Goal: Task Accomplishment & Management: Manage account settings

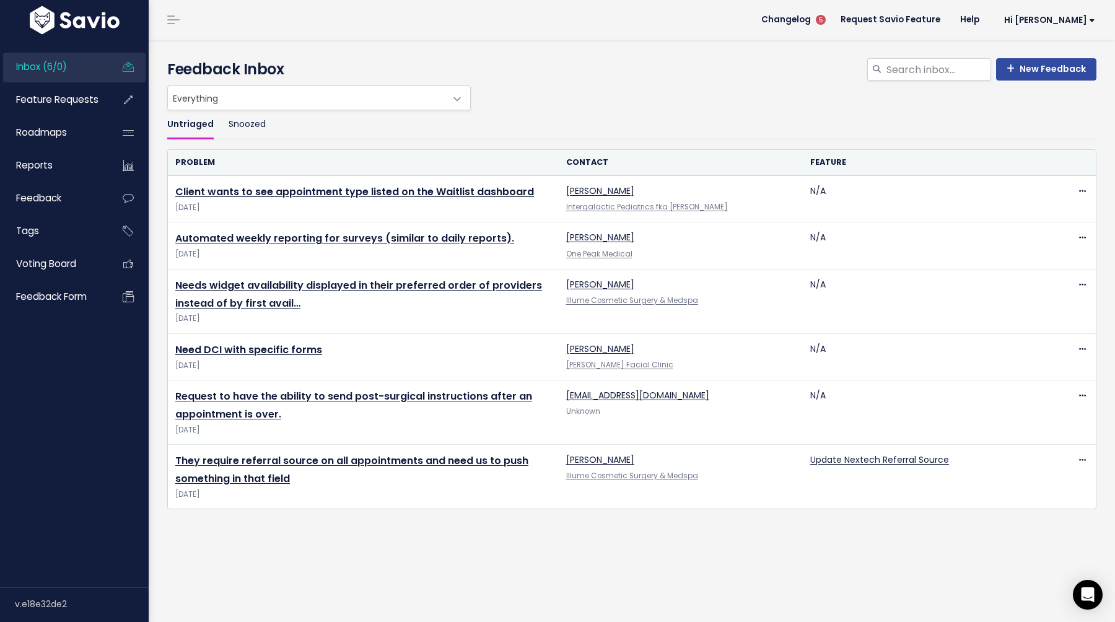
click at [351, 195] on link "Client wants to see appointment type listed on the Waitlist dashboard" at bounding box center [354, 192] width 359 height 14
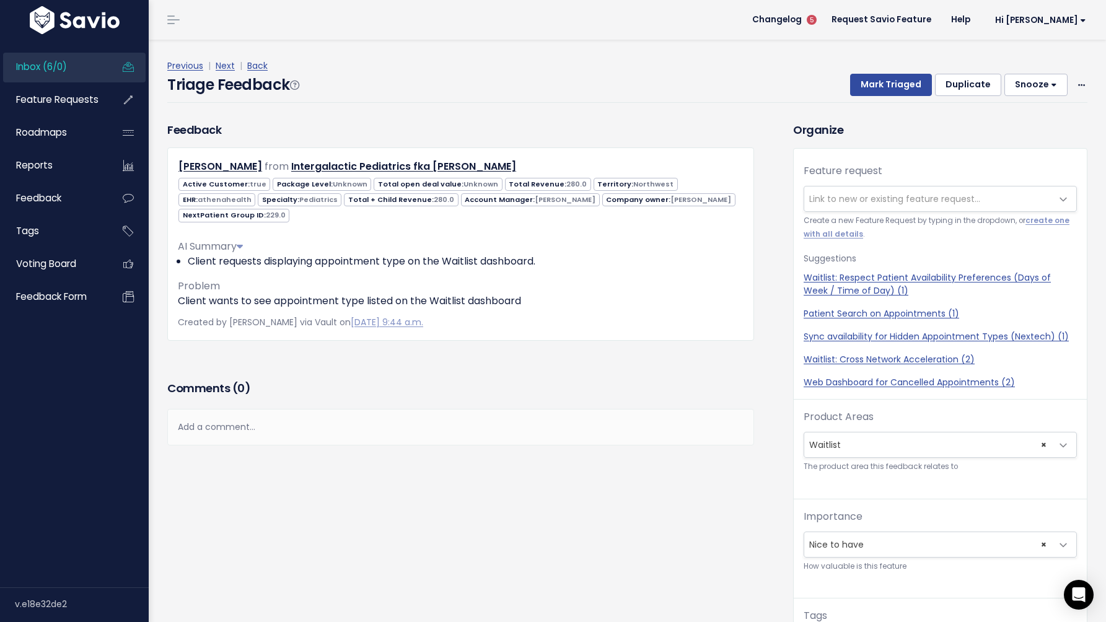
click at [817, 194] on span "Link to new or existing feature request..." at bounding box center [894, 199] width 171 height 12
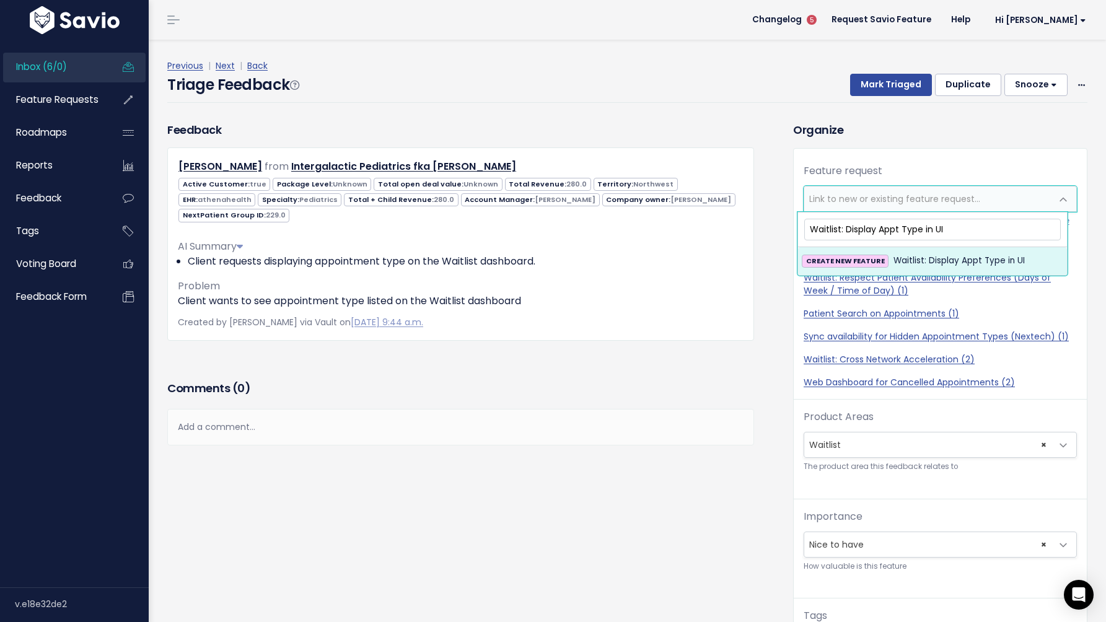
type input "Waitlist: Display Appt Type in UI"
click at [864, 255] on span "CREATE NEW FEATURE" at bounding box center [845, 261] width 87 height 13
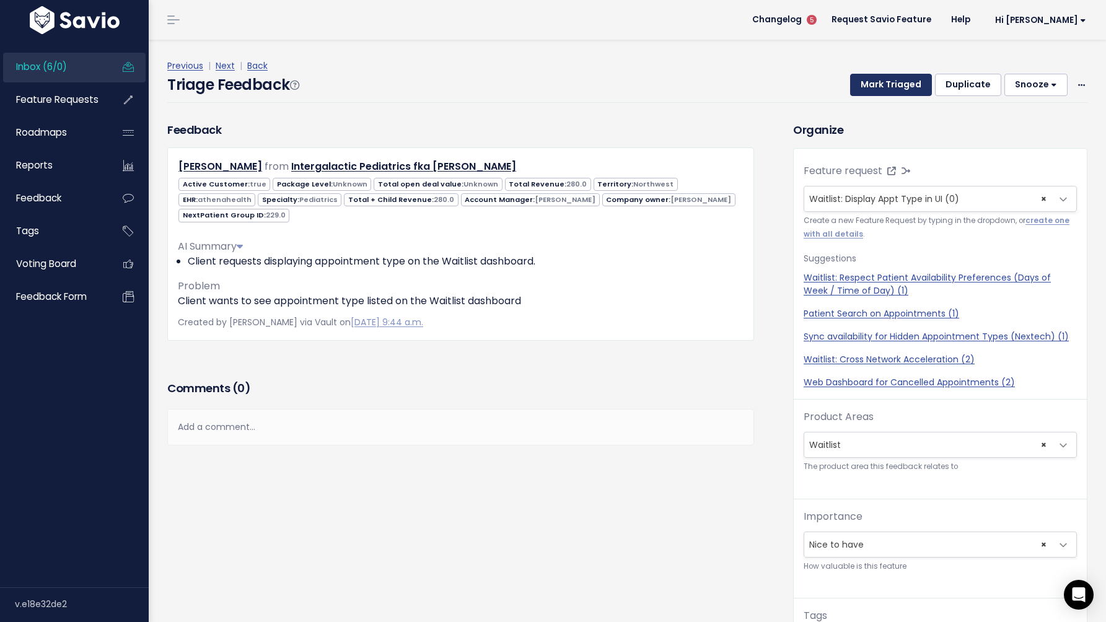
click at [871, 85] on button "Mark Triaged" at bounding box center [891, 85] width 82 height 22
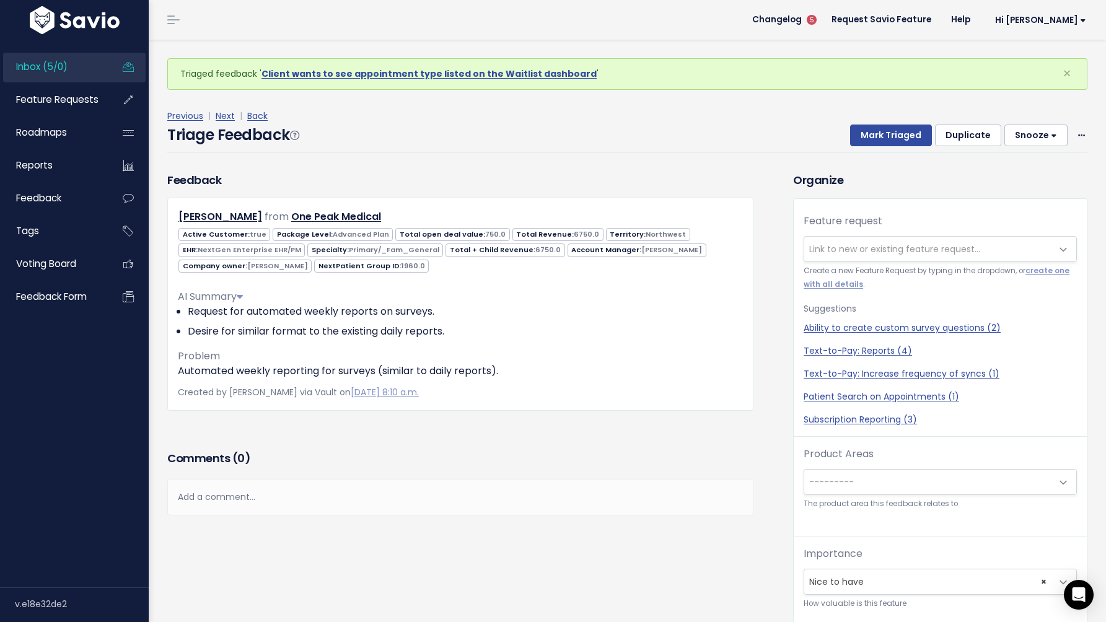
click at [832, 244] on span "Link to new or existing feature request..." at bounding box center [894, 249] width 171 height 12
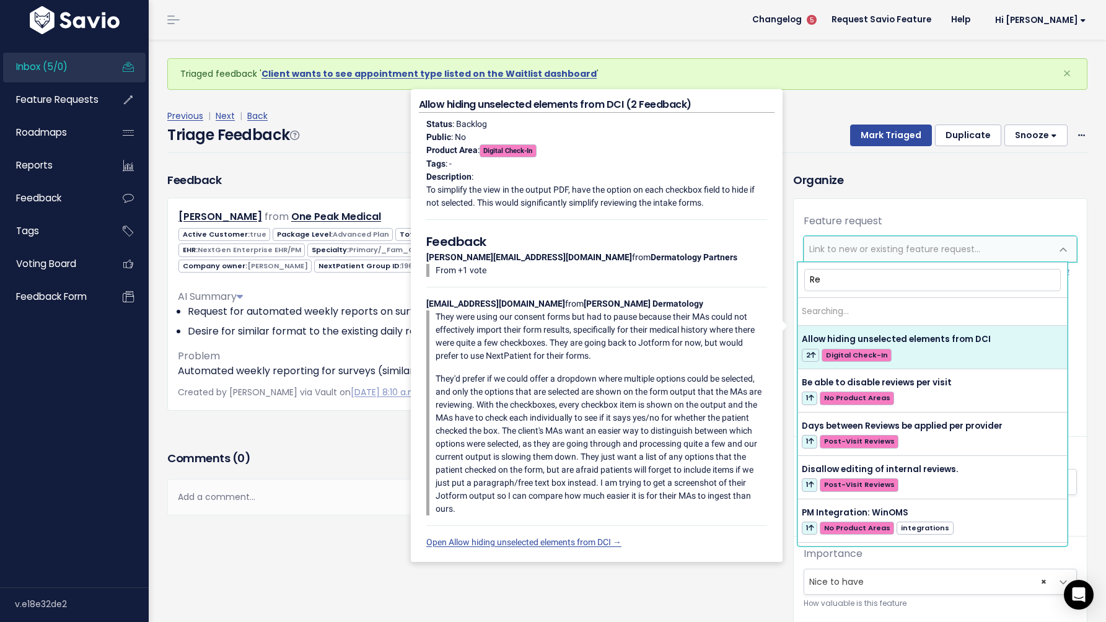
type input "R"
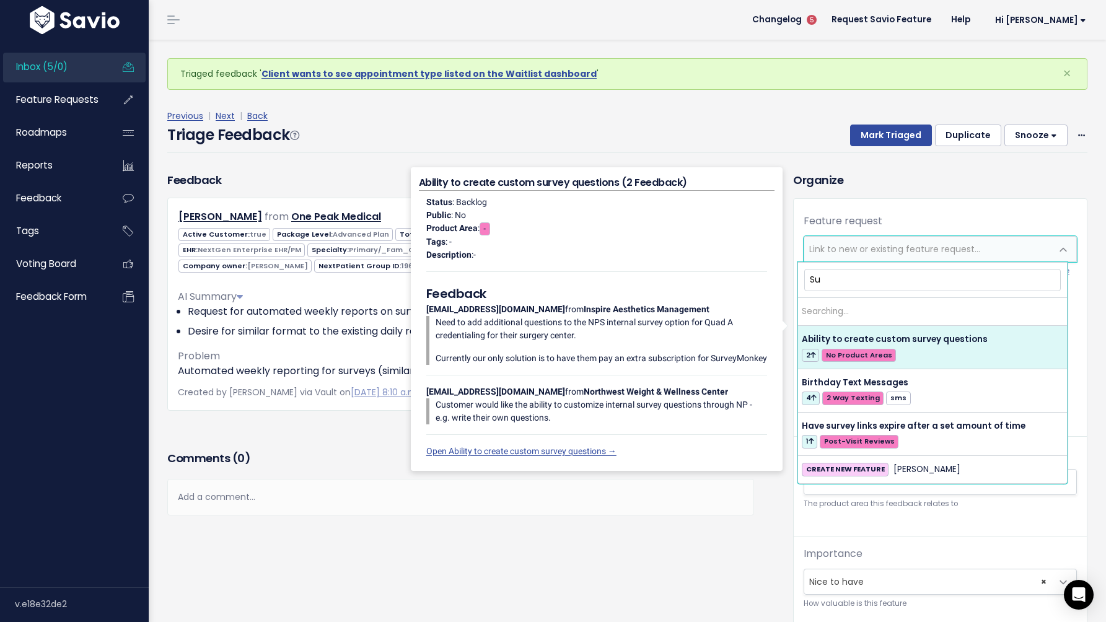
type input "S"
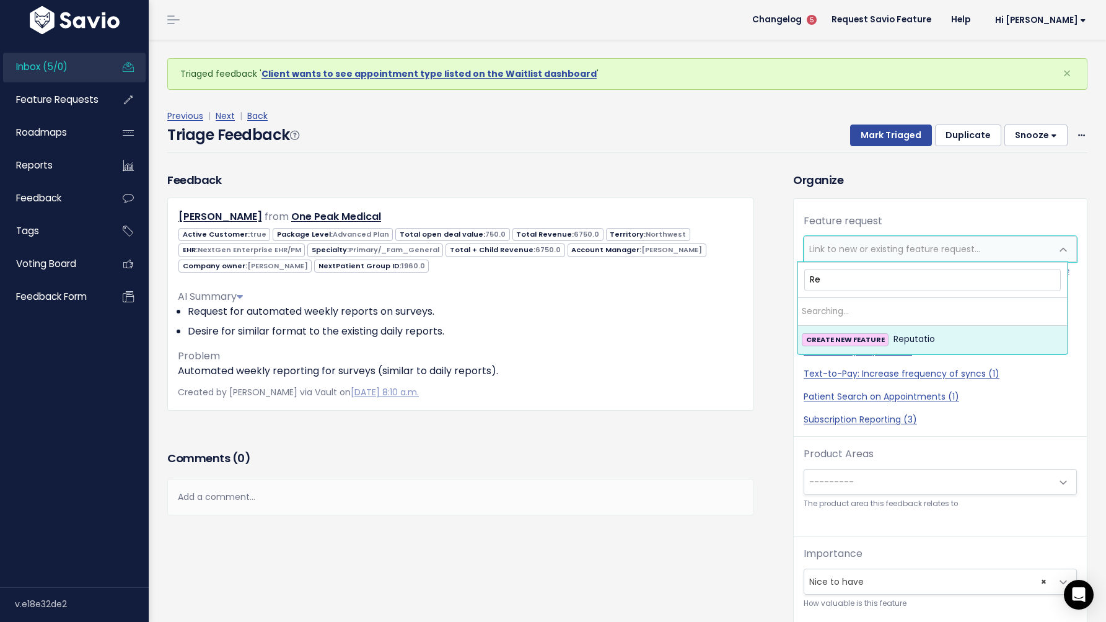
type input "R"
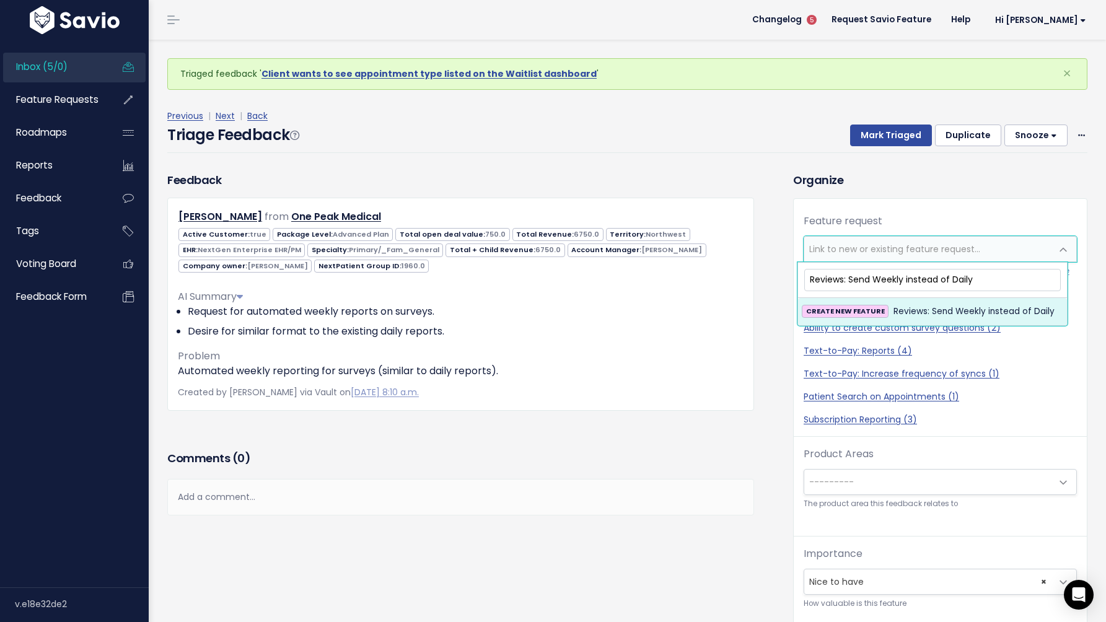
type input "Reviews: Send Weekly instead of Daily"
click at [922, 308] on span "Reviews: Send Weekly instead of Daily" at bounding box center [974, 311] width 161 height 15
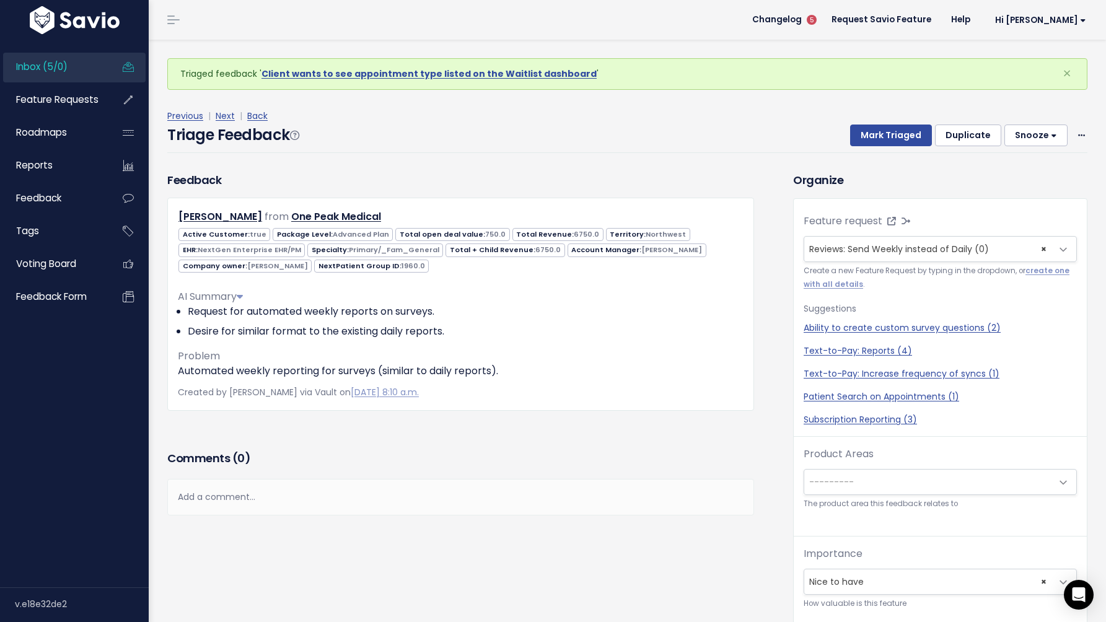
click at [340, 500] on div "Add a comment..." at bounding box center [460, 497] width 587 height 37
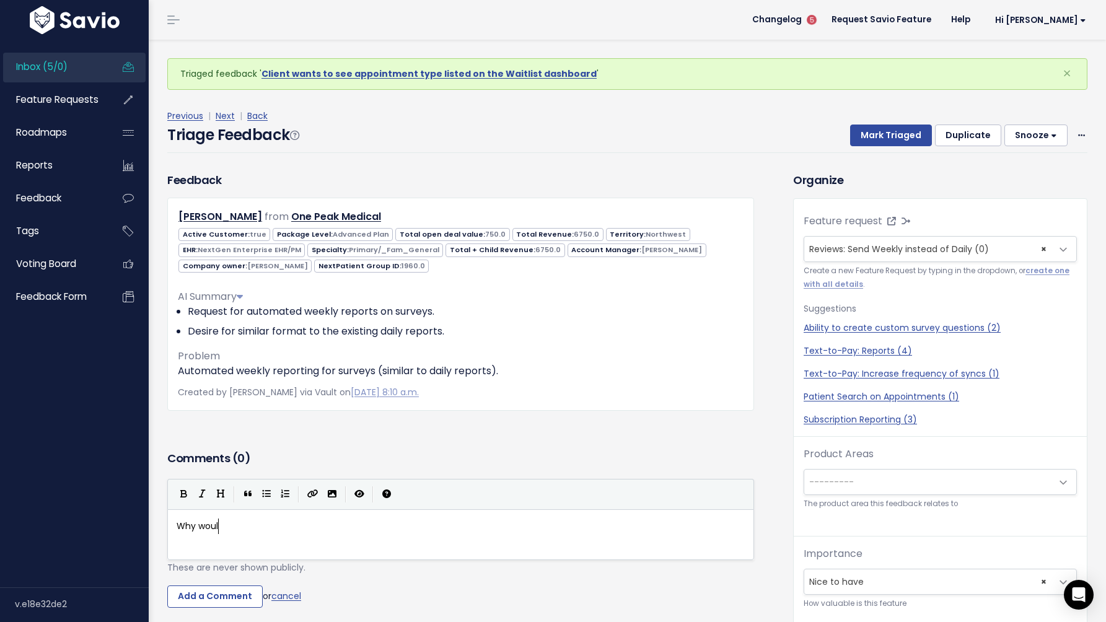
scroll to position [4, 46]
type textarea "Why would"
type textarea "Grace, please explain teh"
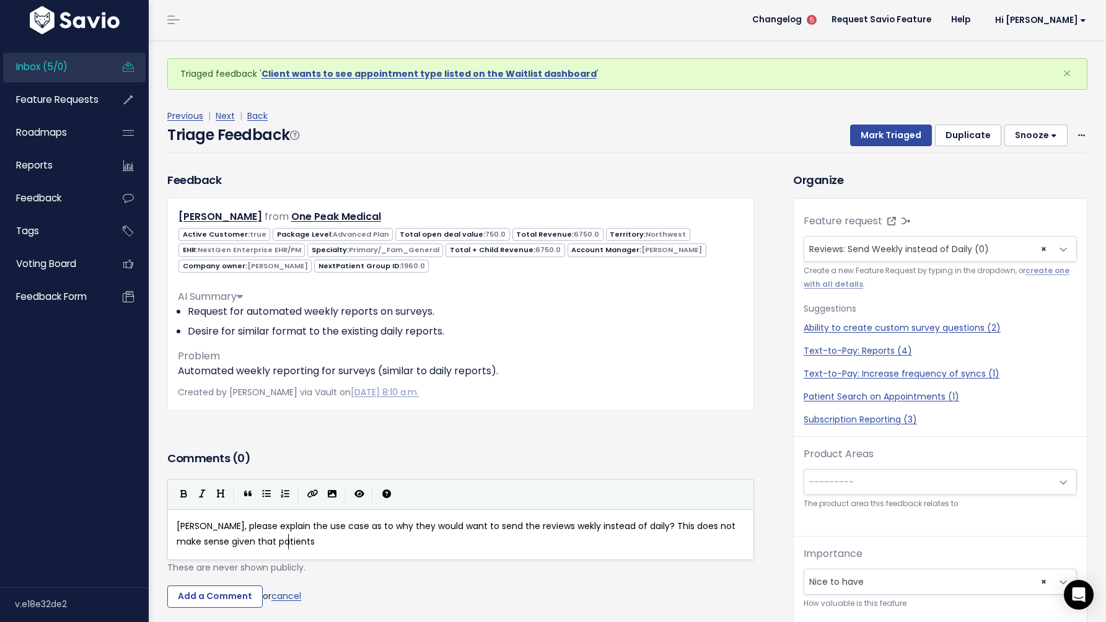
scroll to position [4, 563]
type textarea "he use case as to why they would want to send the reviews wekly instead of dail…"
type textarea "respond when the visit is fresh in their mind,"
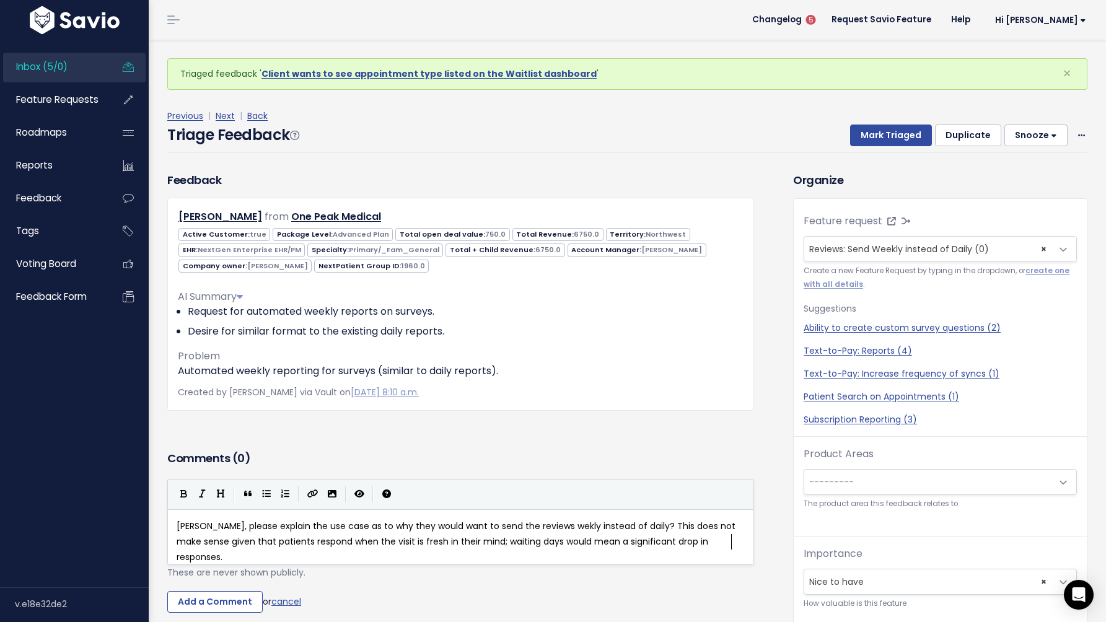
scroll to position [41, 0]
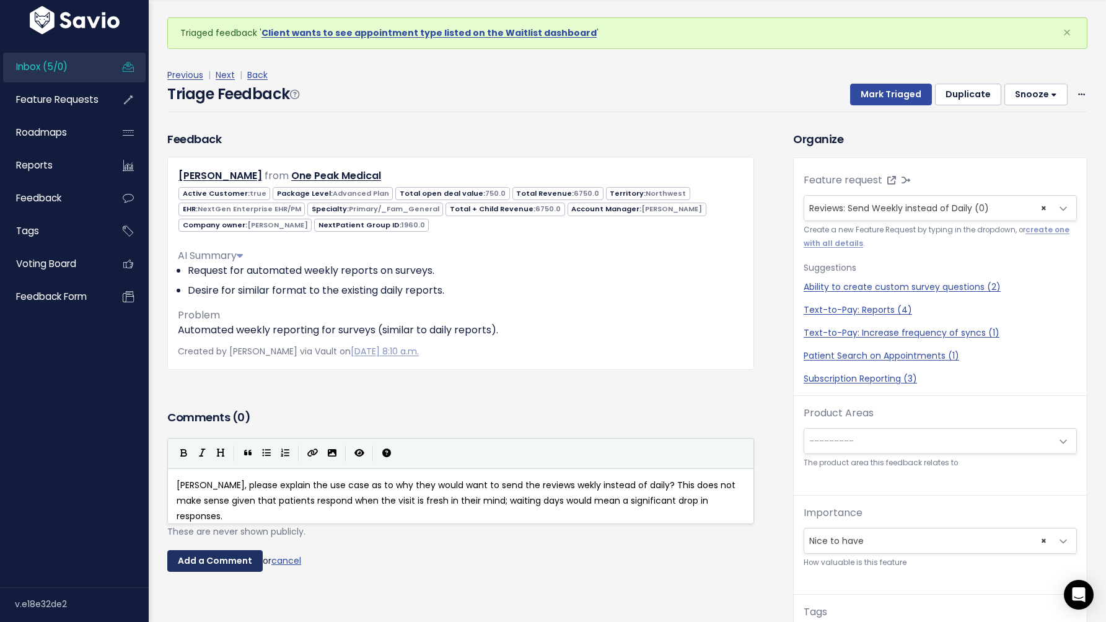
type textarea "; waiting days would mean a significant drop in responses."
click at [224, 558] on input "Add a Comment" at bounding box center [214, 561] width 95 height 22
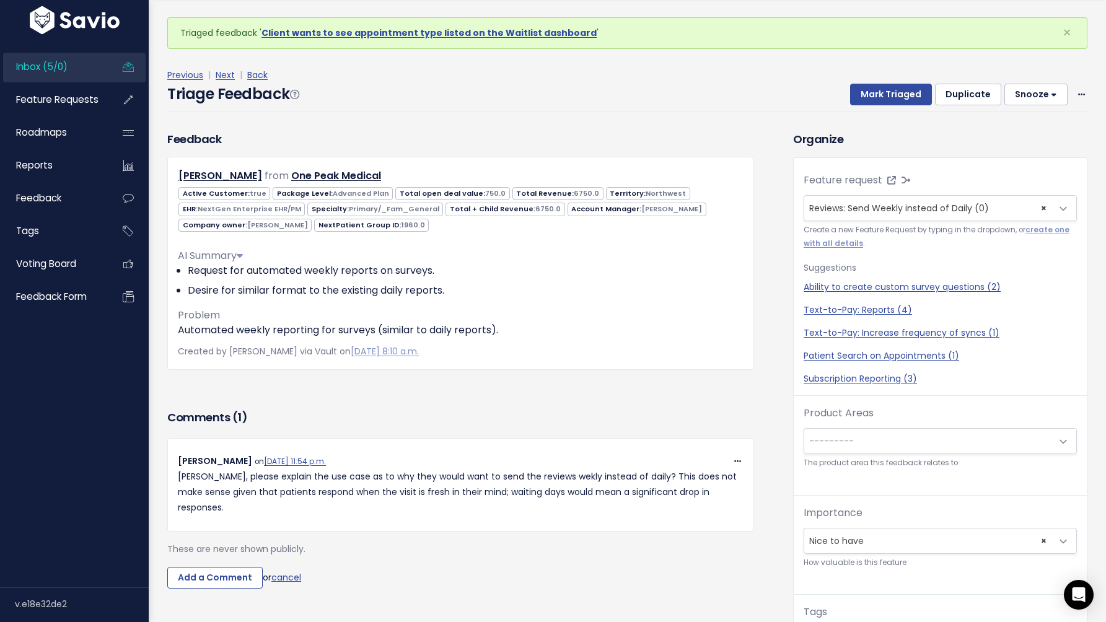
scroll to position [0, 0]
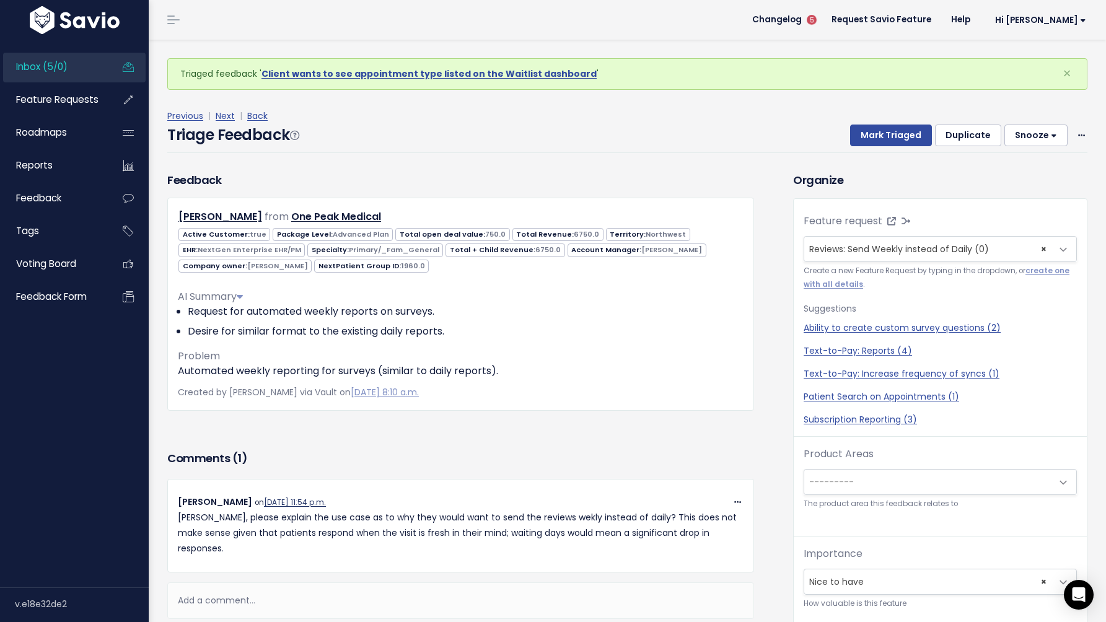
click at [301, 505] on link "Aug. 13, 2025, 11:54 p.m." at bounding box center [295, 503] width 62 height 10
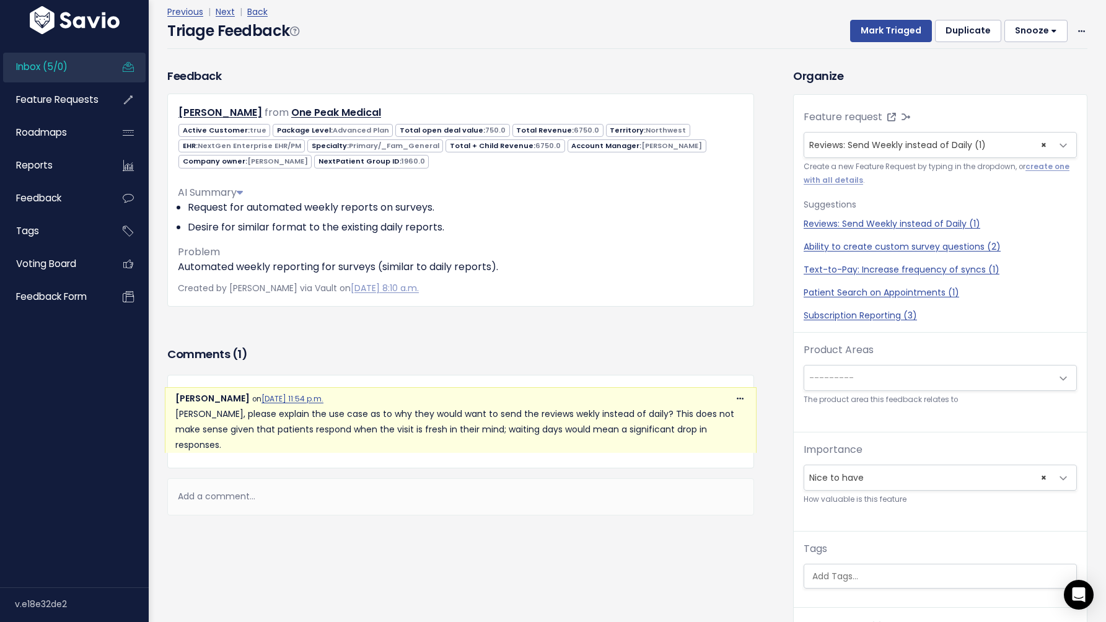
scroll to position [53, 0]
click at [882, 30] on button "Mark Triaged" at bounding box center [891, 31] width 82 height 22
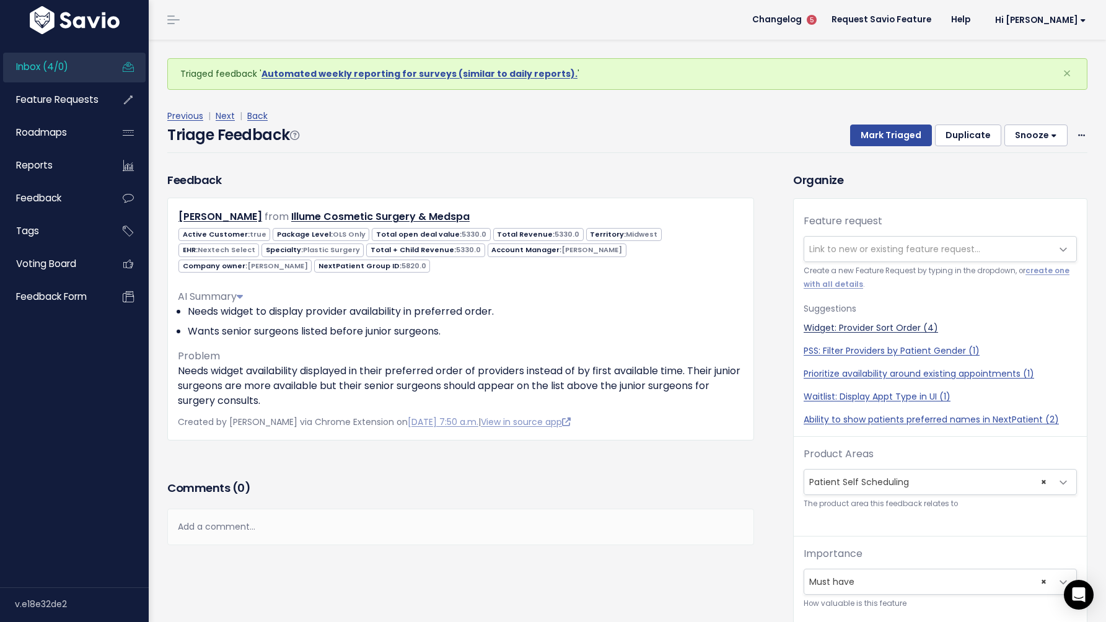
click at [826, 328] on link "Widget: Provider Sort Order (4)" at bounding box center [940, 328] width 273 height 13
select select "58477"
click at [883, 133] on button "Mark Triaged" at bounding box center [891, 136] width 82 height 22
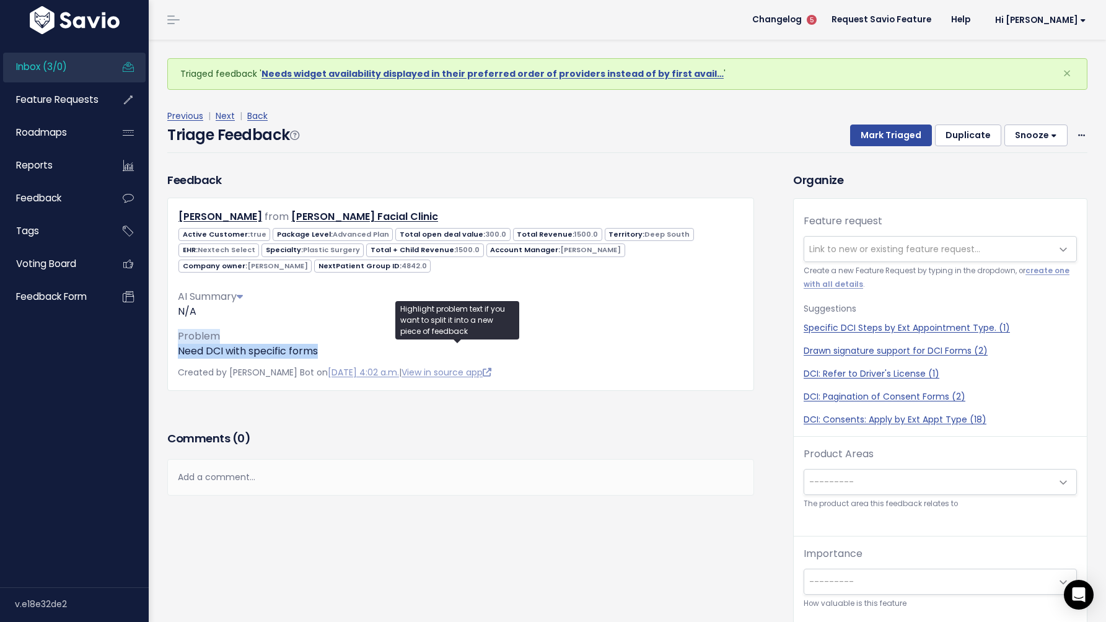
drag, startPoint x: 338, startPoint y: 348, endPoint x: 158, endPoint y: 337, distance: 180.1
click at [158, 337] on div "Feedback Shelley Yates from Cole Facial Clinic" at bounding box center [460, 281] width 605 height 219
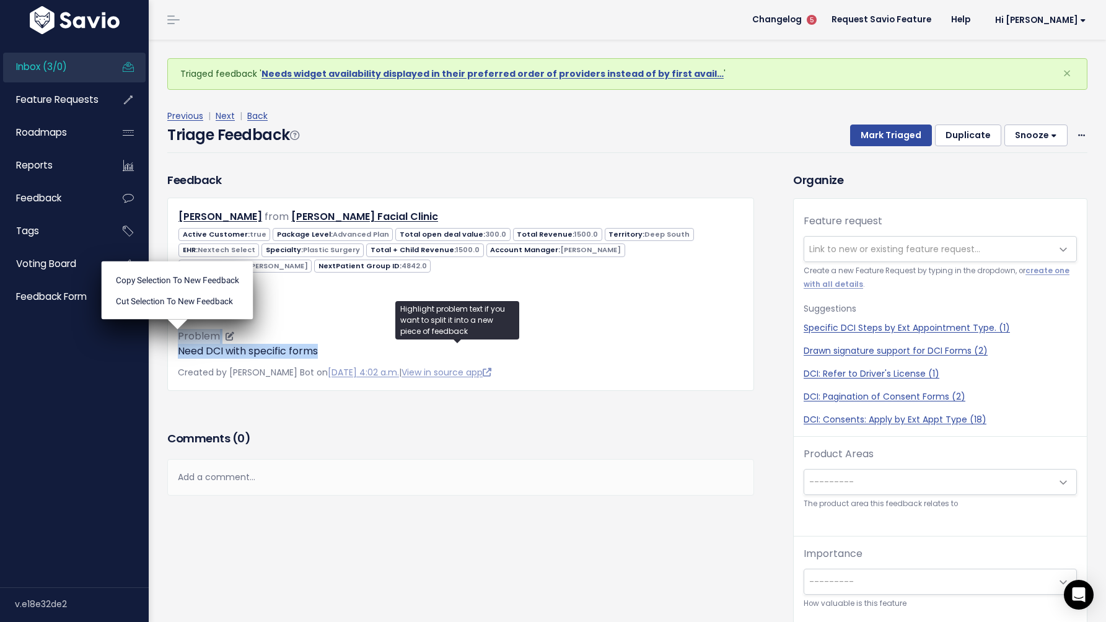
click at [200, 342] on span "Problem" at bounding box center [199, 336] width 42 height 14
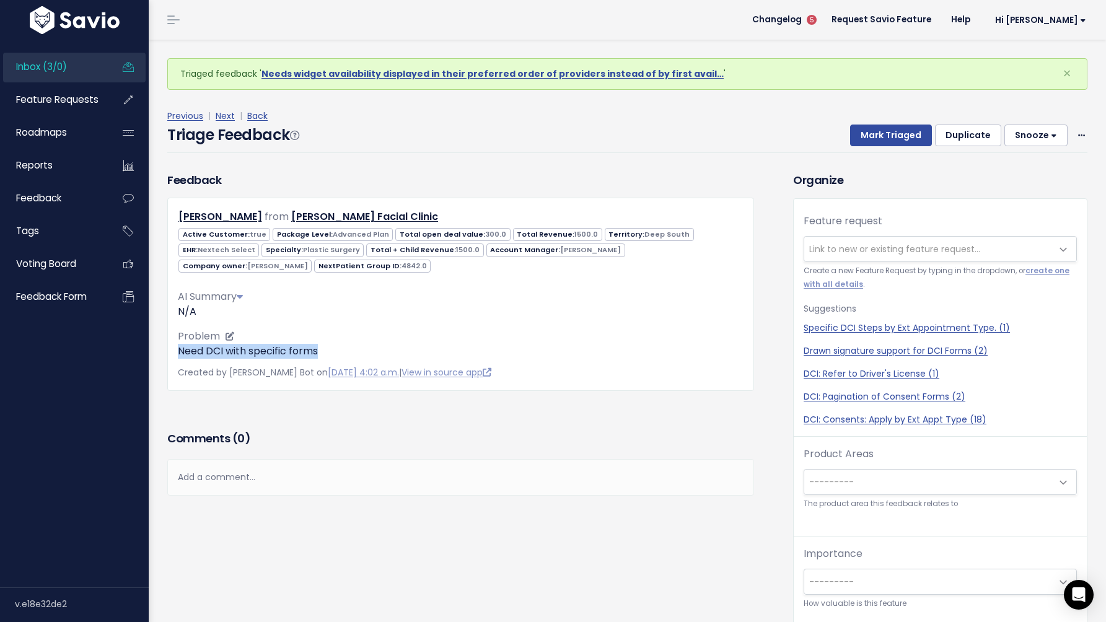
drag, startPoint x: 180, startPoint y: 351, endPoint x: 345, endPoint y: 356, distance: 164.9
click at [345, 356] on p "Need DCI with specific forms" at bounding box center [461, 351] width 566 height 15
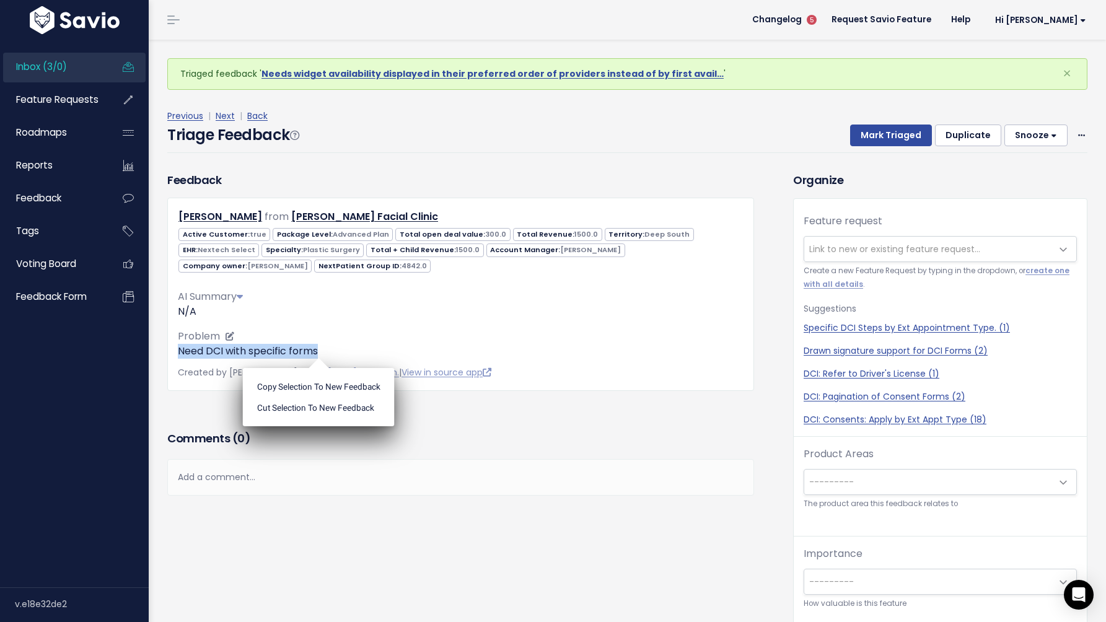
copy p "Need DCI with specific forms"
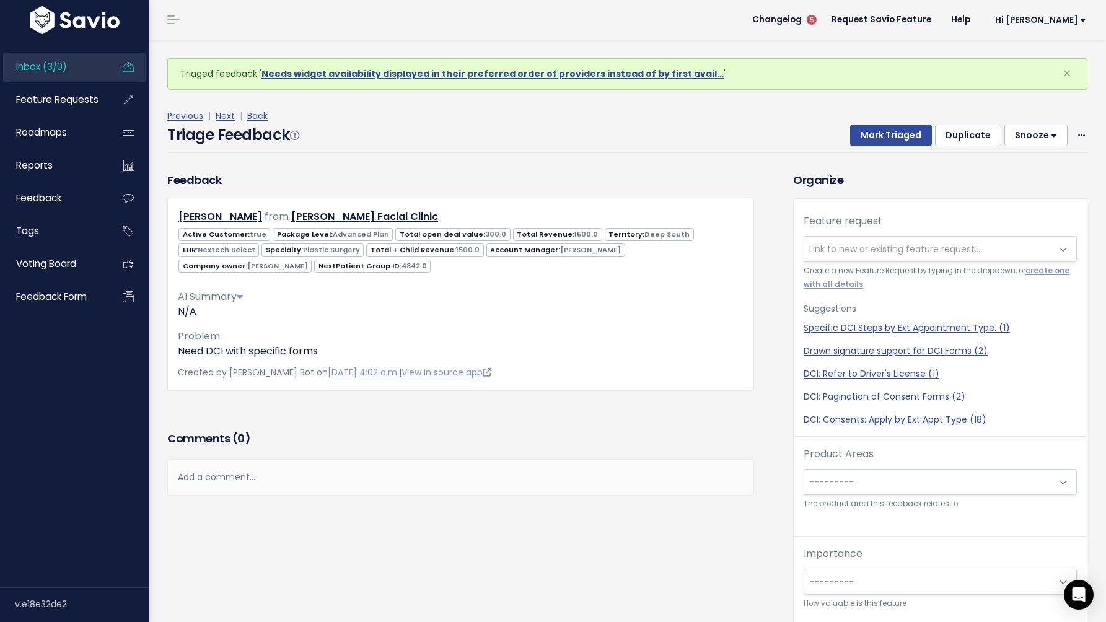
click at [604, 172] on div "Feedback Shelley Yates from Cole Facial Clinic true" at bounding box center [460, 281] width 587 height 219
click at [1015, 133] on button "Snooze" at bounding box center [1036, 136] width 63 height 22
click at [1012, 170] on button "1 day" at bounding box center [1041, 166] width 89 height 24
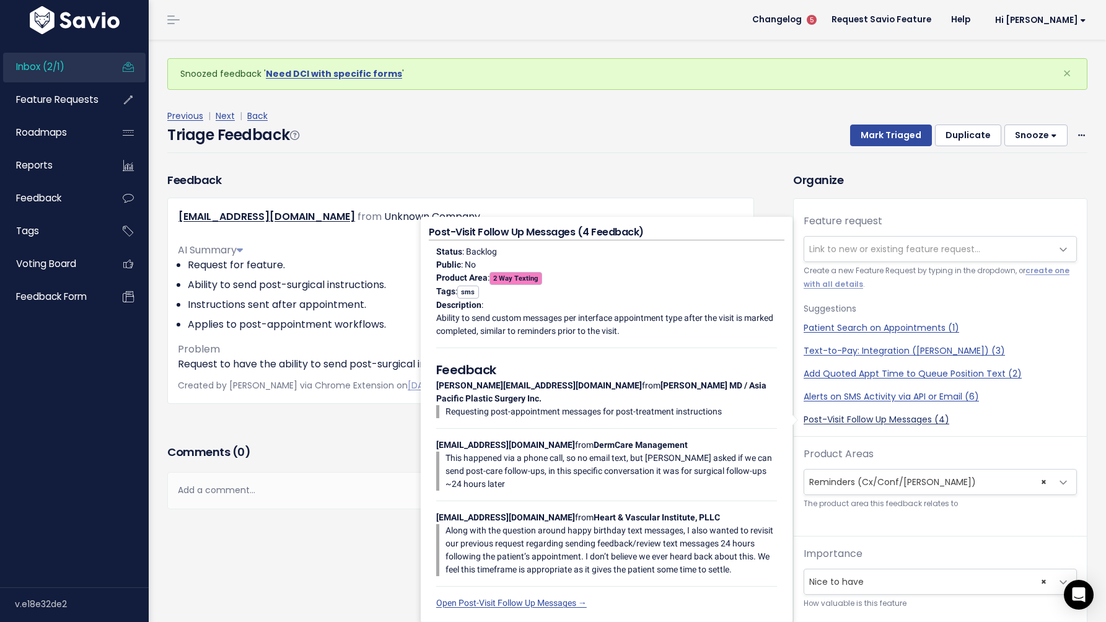
click at [817, 420] on link "Post-Visit Follow Up Messages (4)" at bounding box center [940, 419] width 273 height 13
select select "50152"
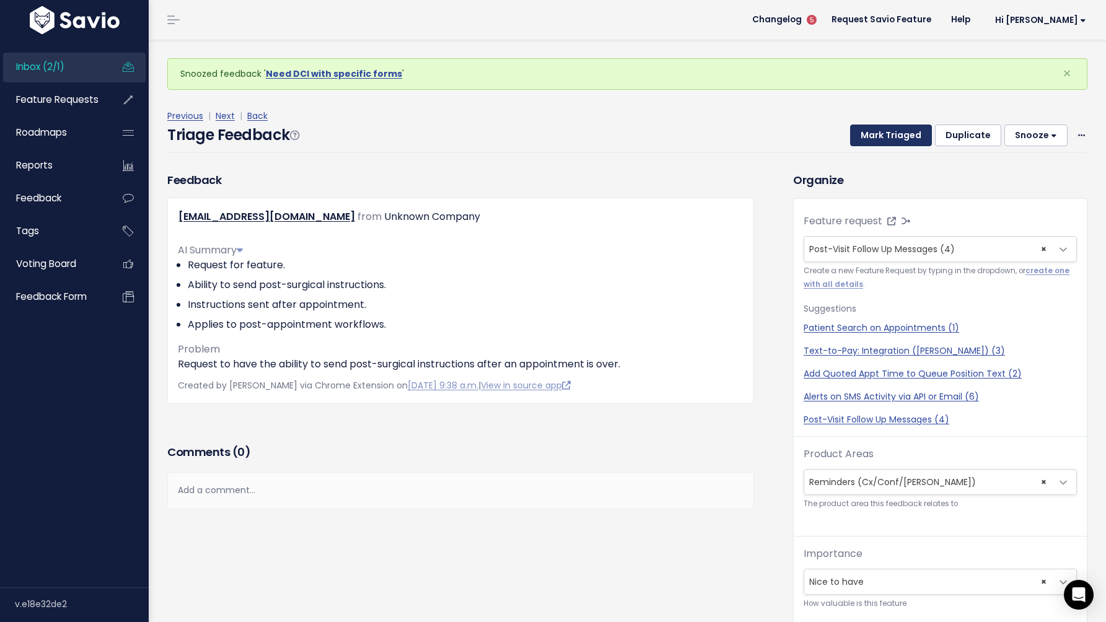
click at [893, 127] on button "Mark Triaged" at bounding box center [891, 136] width 82 height 22
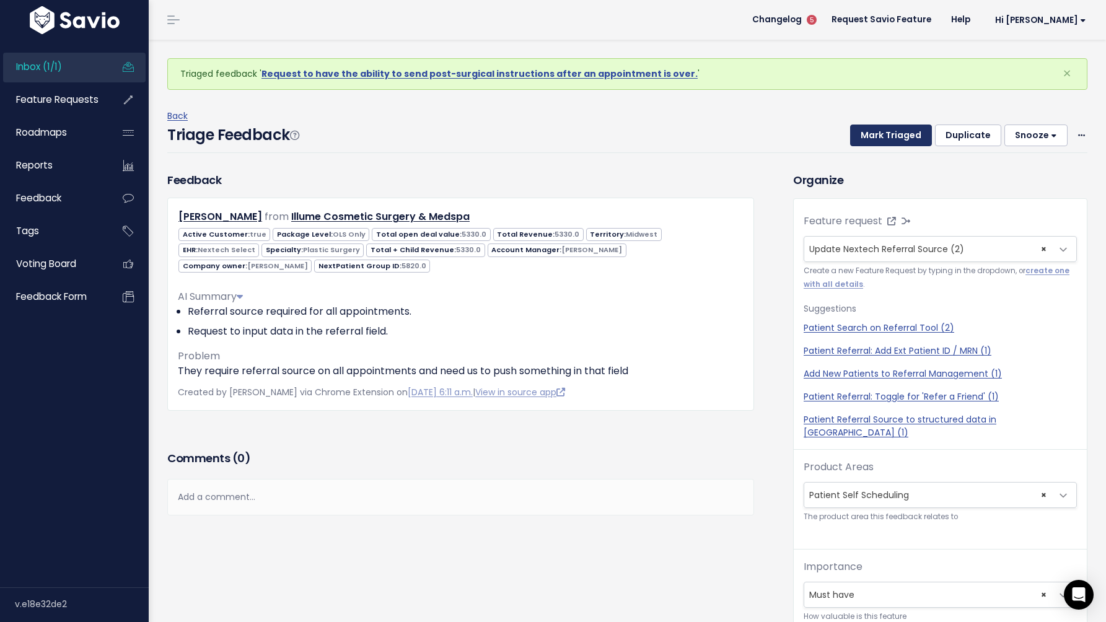
click at [891, 140] on button "Mark Triaged" at bounding box center [891, 136] width 82 height 22
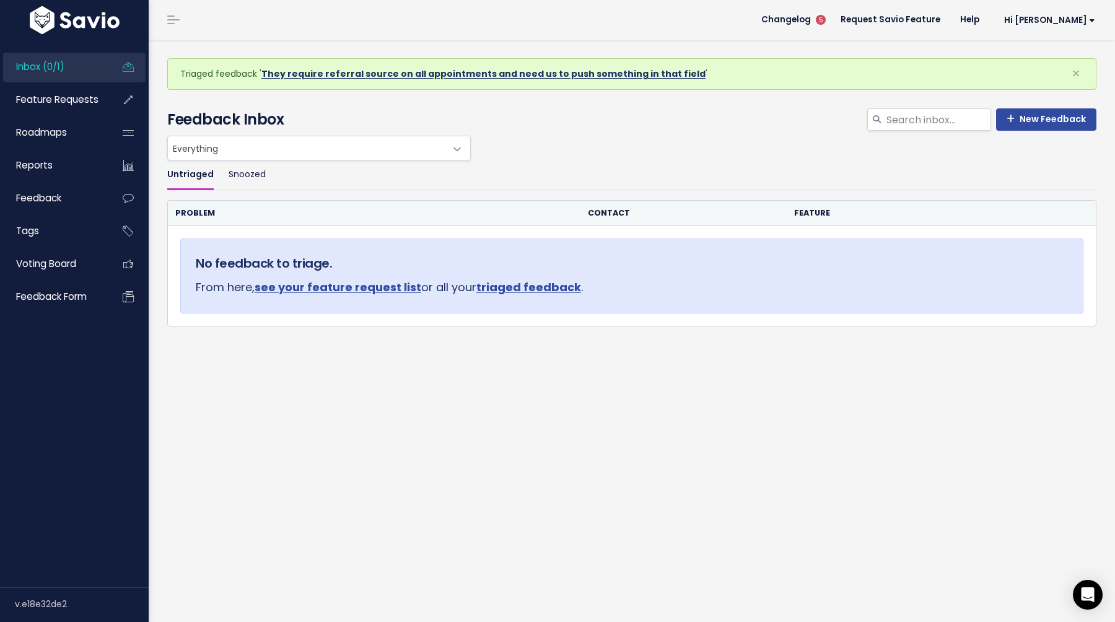
click at [414, 74] on link "They require referral source on all appointments and need us to push something …" at bounding box center [484, 74] width 444 height 12
